Goal: Information Seeking & Learning: Find specific fact

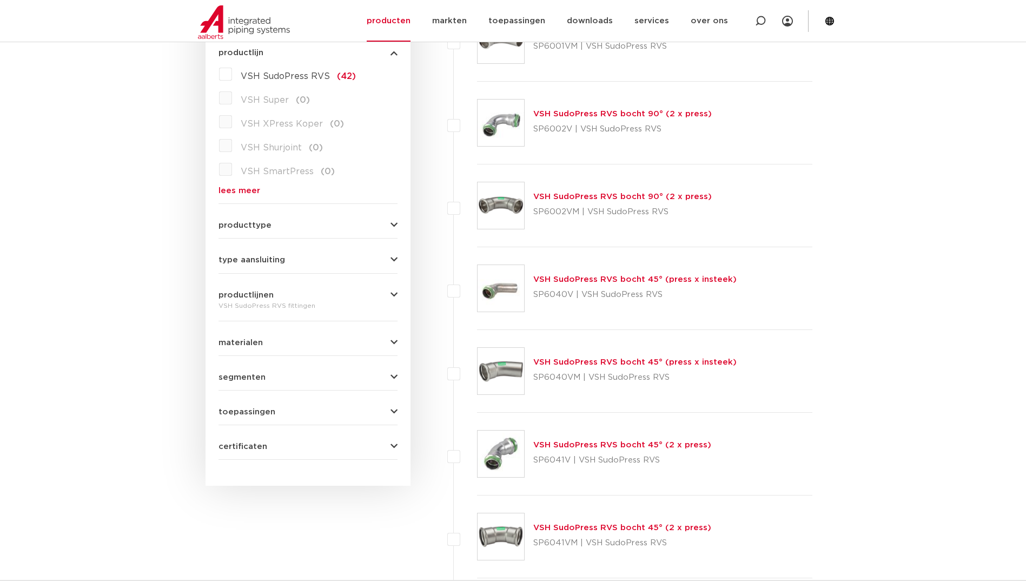
scroll to position [189, 0]
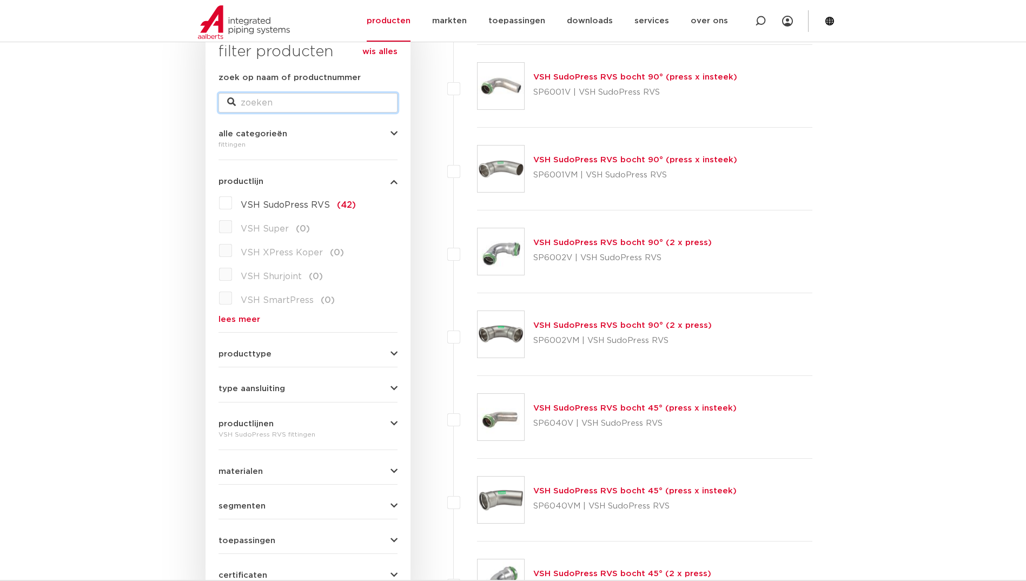
click at [283, 100] on input "zoek op naam of productnummer" at bounding box center [307, 102] width 179 height 19
paste input "6270G"
type input "6270G"
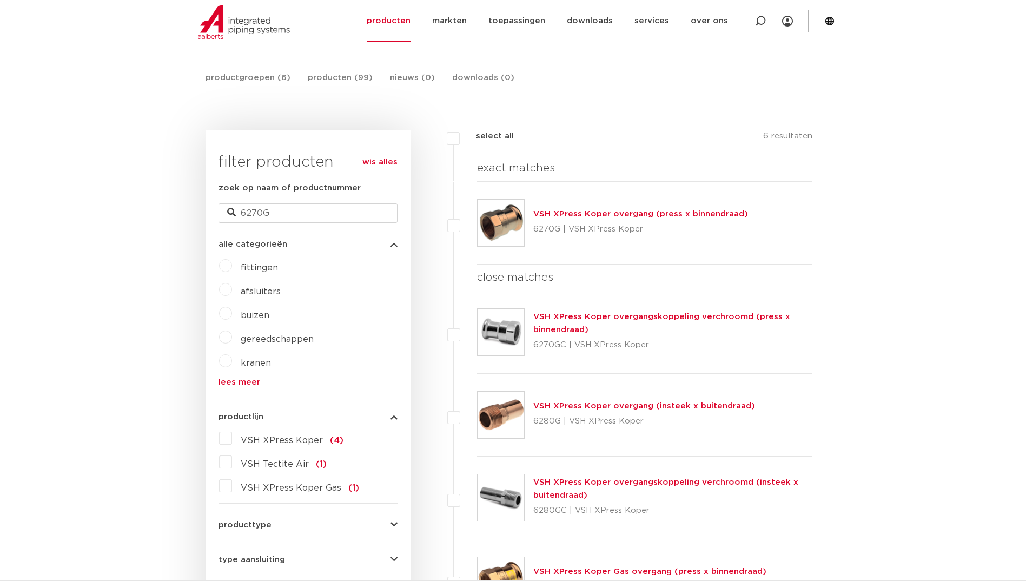
click at [495, 205] on img at bounding box center [500, 223] width 46 height 46
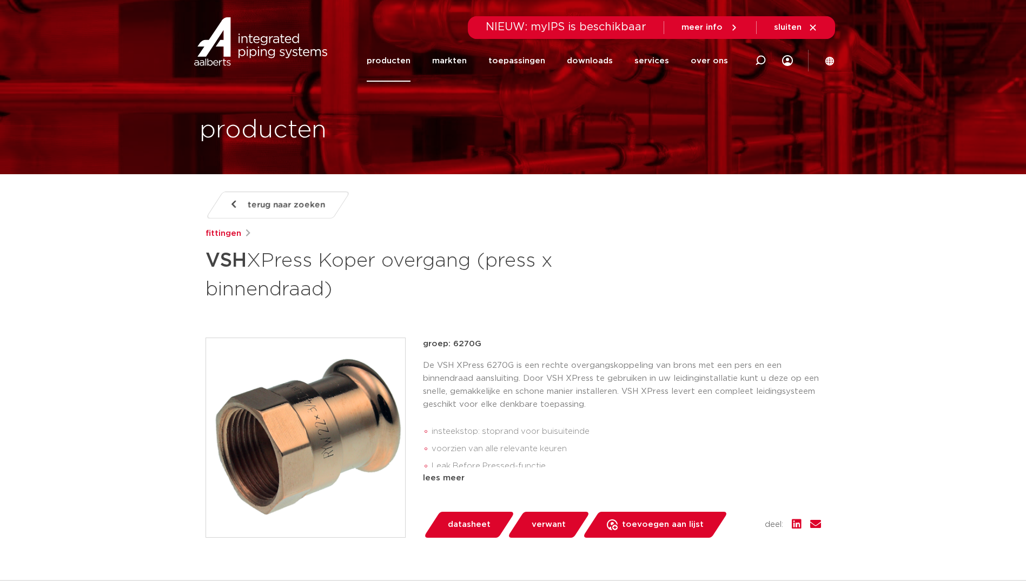
drag, startPoint x: 0, startPoint y: 0, endPoint x: 334, endPoint y: 382, distance: 507.3
drag, startPoint x: 334, startPoint y: 382, endPoint x: 130, endPoint y: 383, distance: 204.4
click at [237, 204] on link "terug naar zoeken" at bounding box center [277, 204] width 145 height 27
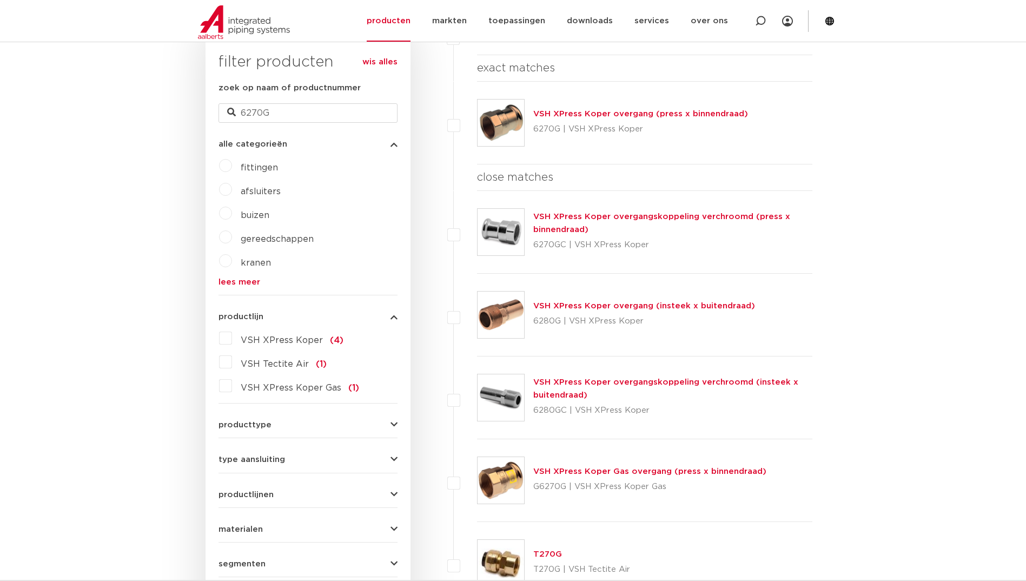
scroll to position [243, 0]
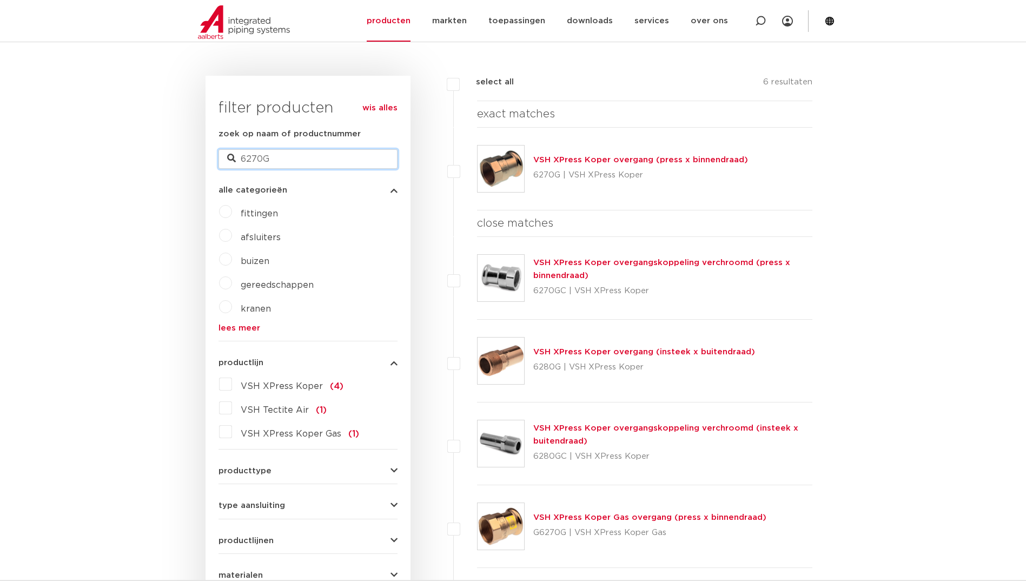
drag, startPoint x: 257, startPoint y: 154, endPoint x: 195, endPoint y: 155, distance: 62.2
click at [197, 155] on div "zoekresultaten voor: '6270G' productgroepen (6) producten (99) nieuws (0) downl…" at bounding box center [513, 471] width 633 height 1012
click at [382, 103] on link "wis alles" at bounding box center [379, 108] width 35 height 13
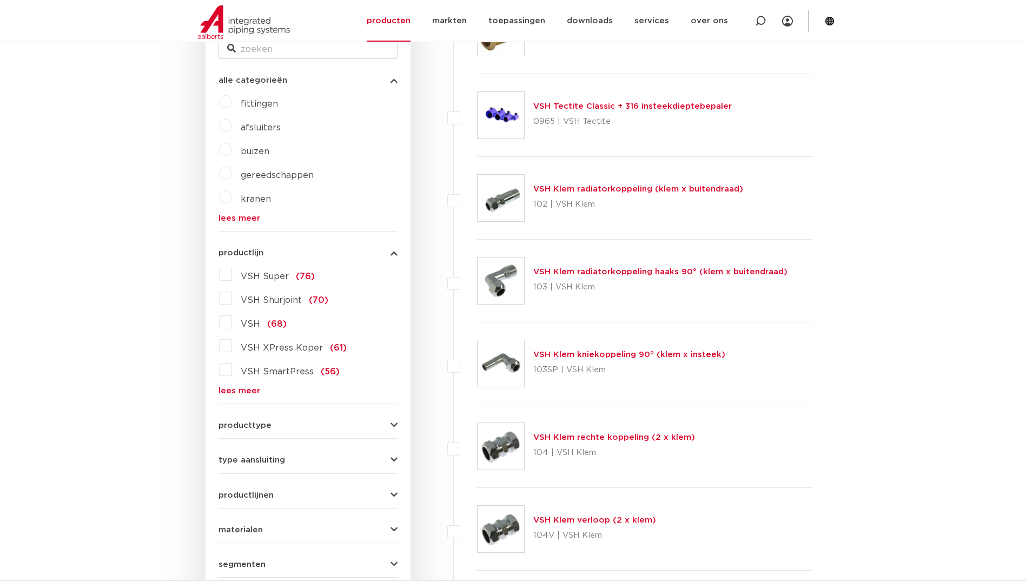
scroll to position [243, 0]
click at [226, 384] on div "VSH Super (76) VSH Shurjoint (70) VSH (68) VSH XPress Koper (61) VSH SmartPress…" at bounding box center [307, 329] width 179 height 129
click at [252, 390] on link "lees meer" at bounding box center [307, 390] width 179 height 8
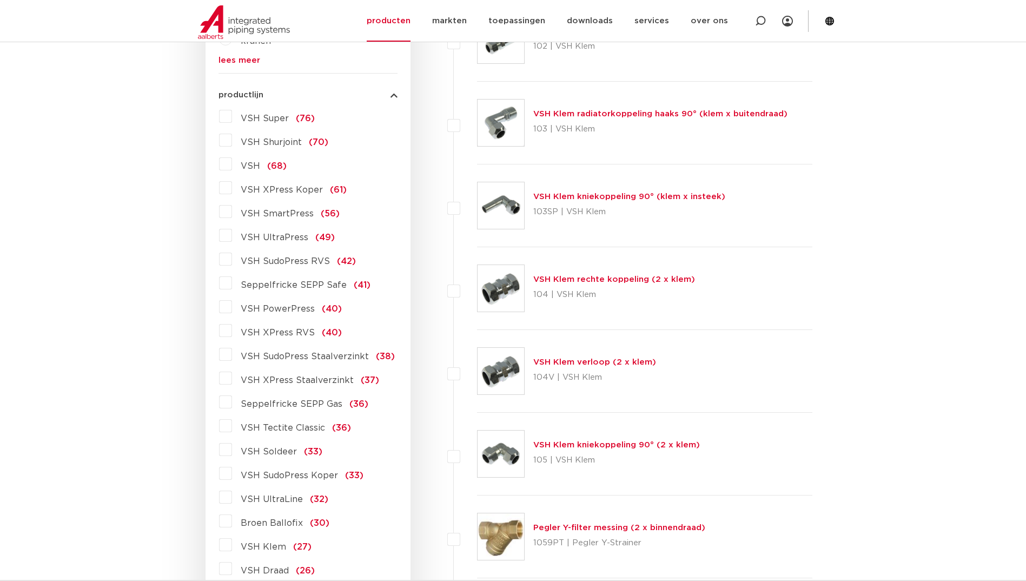
scroll to position [406, 0]
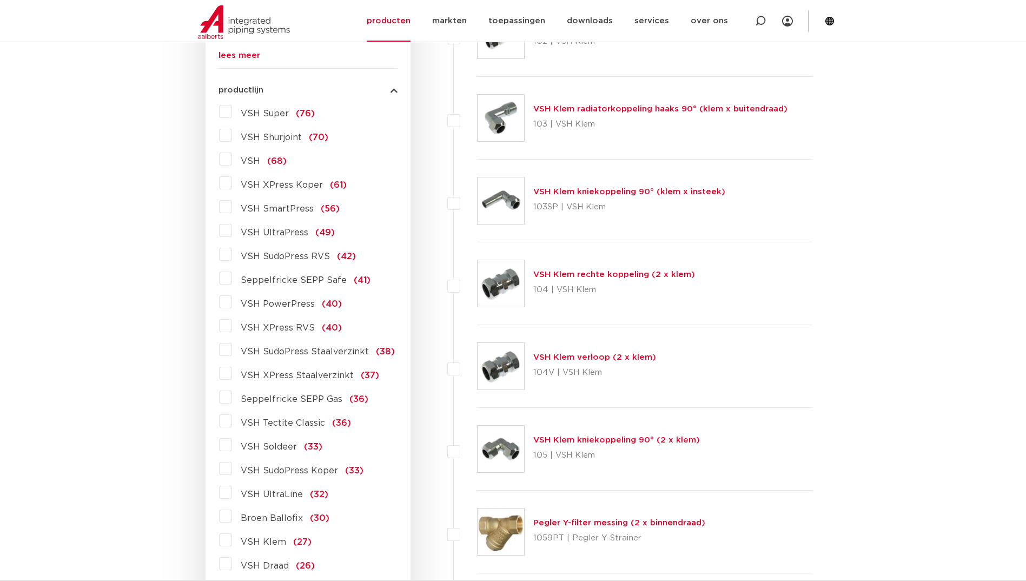
click at [232, 469] on label "VSH SudoPress Koper (33)" at bounding box center [297, 468] width 131 height 17
click at [0, 0] on input "VSH SudoPress Koper (33)" at bounding box center [0, 0] width 0 height 0
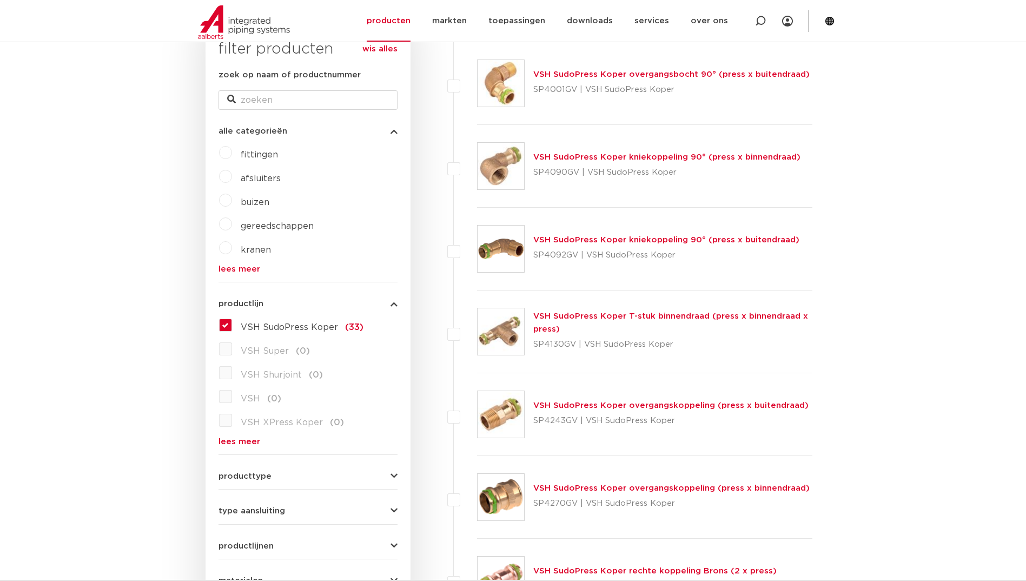
scroll to position [189, 0]
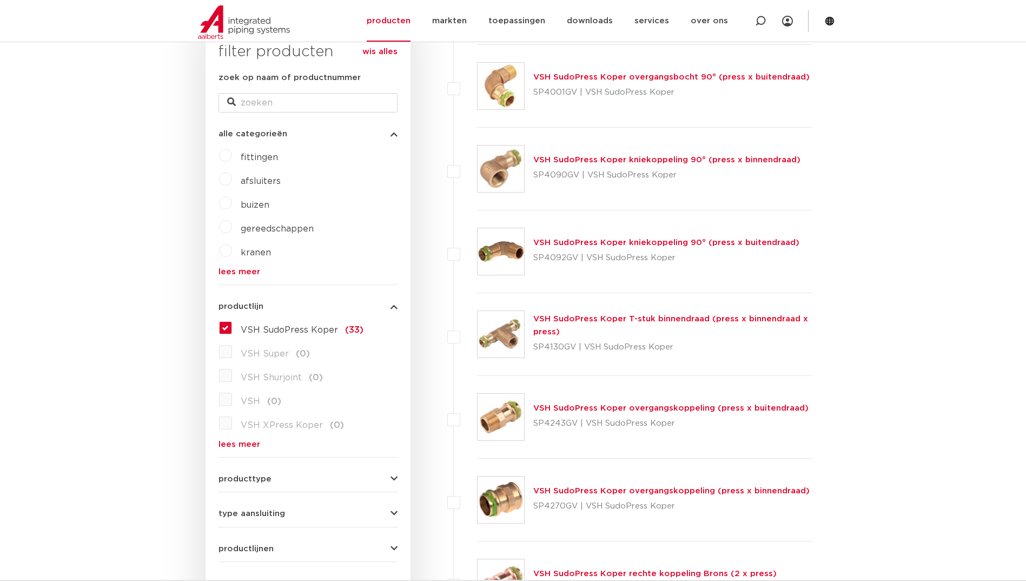
click at [592, 404] on link "VSH SudoPress Koper overgangskoppeling (press x buitendraad)" at bounding box center [670, 408] width 275 height 8
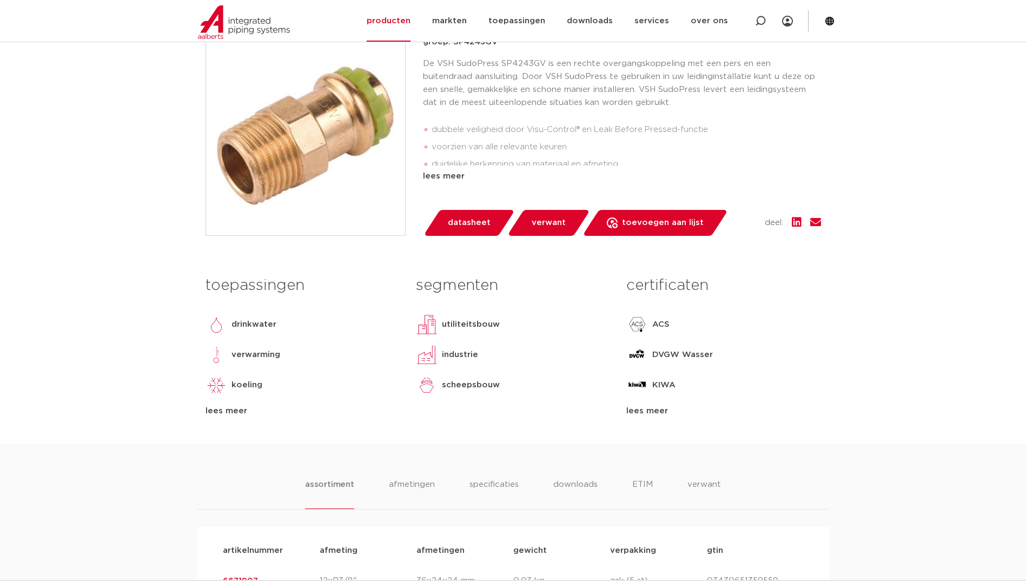
scroll to position [433, 0]
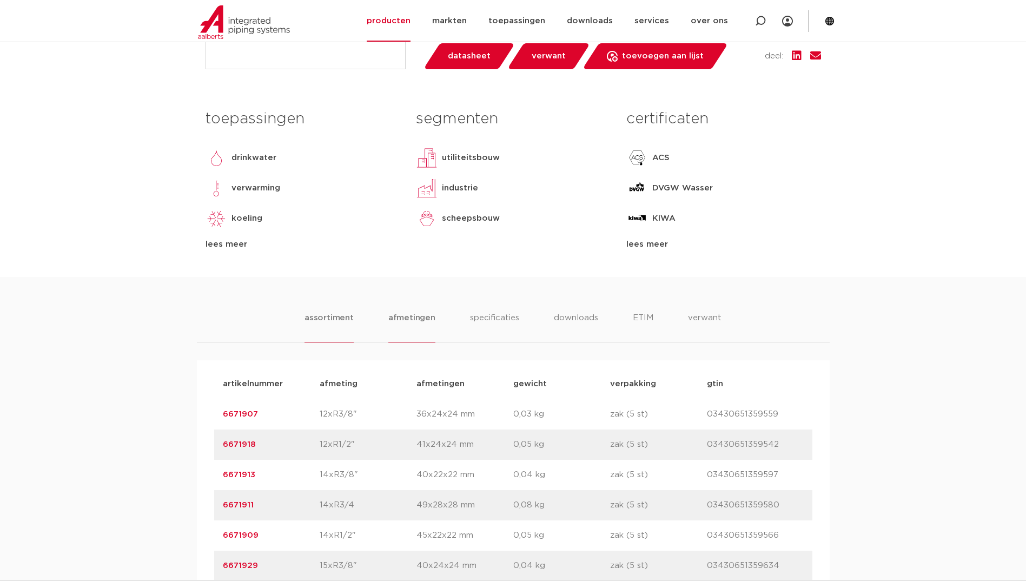
click at [396, 331] on li "afmetingen" at bounding box center [411, 326] width 47 height 31
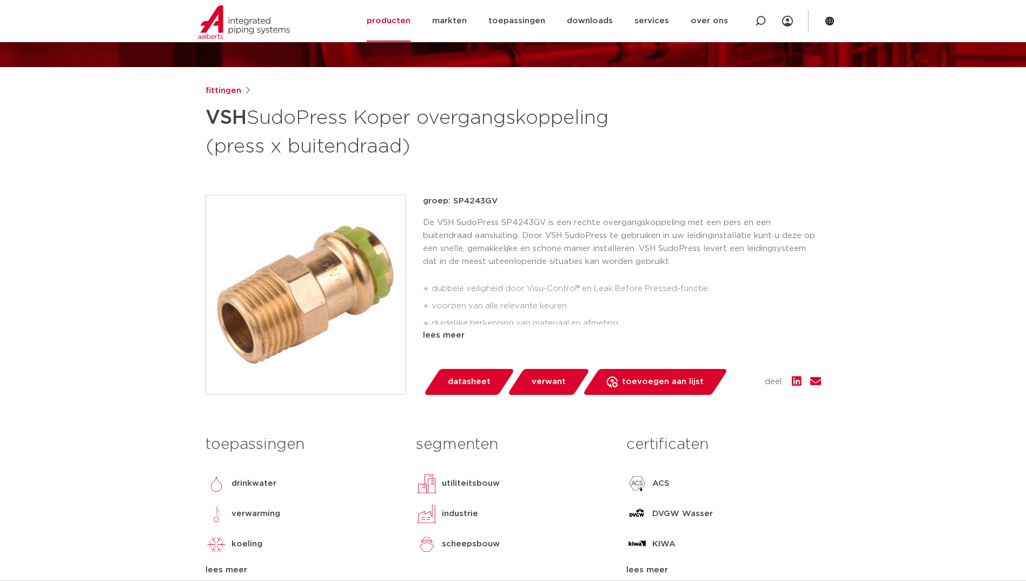
scroll to position [108, 0]
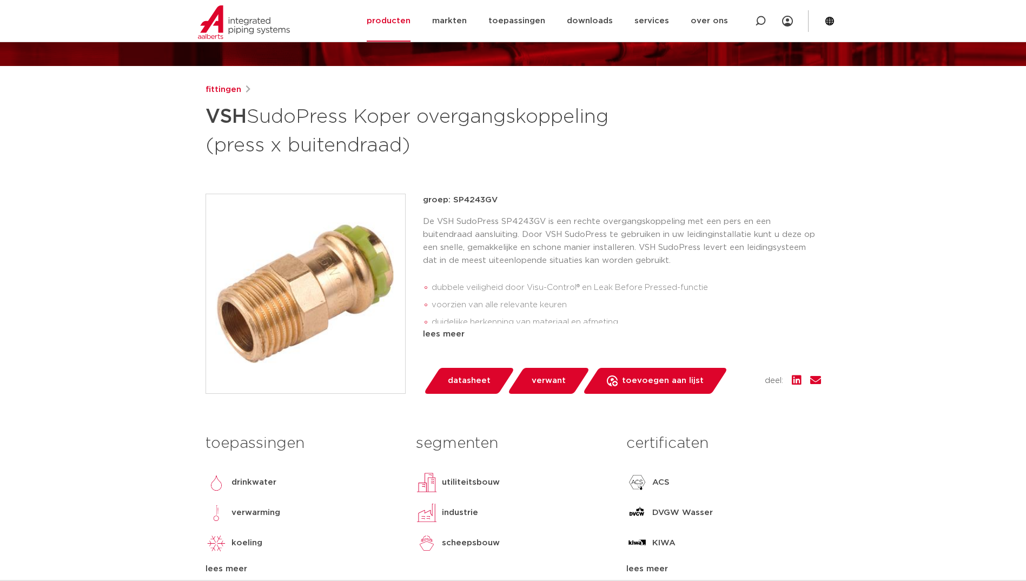
drag, startPoint x: 497, startPoint y: 200, endPoint x: 454, endPoint y: 196, distance: 43.4
click at [454, 196] on p "groep: SP4243GV" at bounding box center [622, 200] width 398 height 13
copy p "SP4243GV"
